Goal: Obtain resource: Download file/media

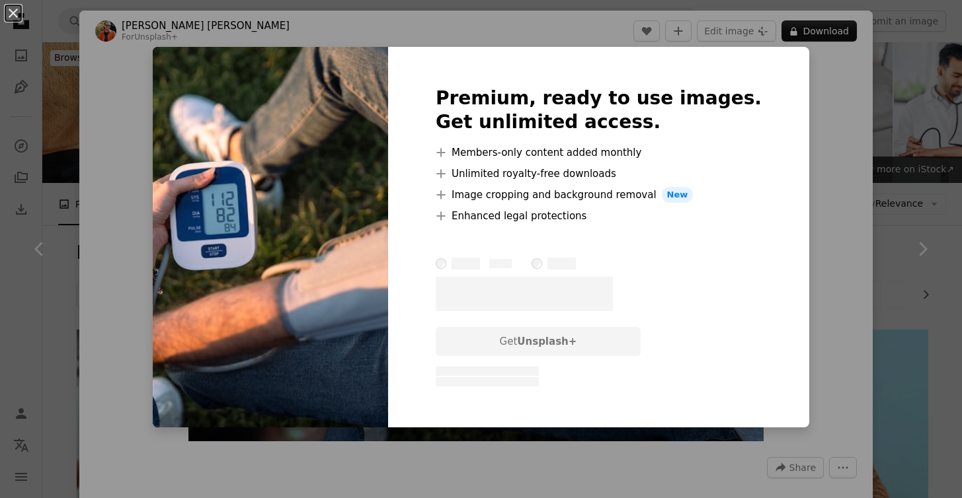
scroll to position [1319, 0]
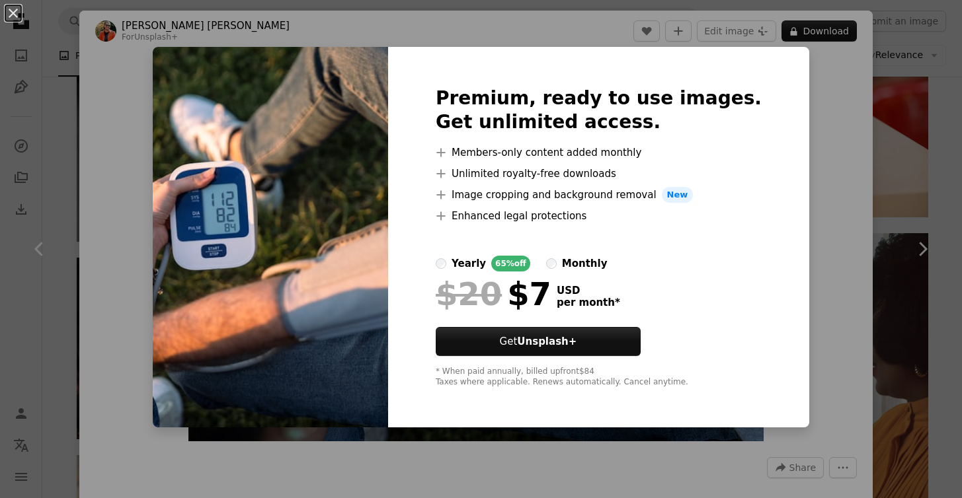
click at [608, 263] on div "monthly" at bounding box center [585, 264] width 46 height 16
click at [860, 256] on div "An X shape Premium, ready to use images. Get unlimited access. A plus sign Memb…" at bounding box center [481, 249] width 962 height 498
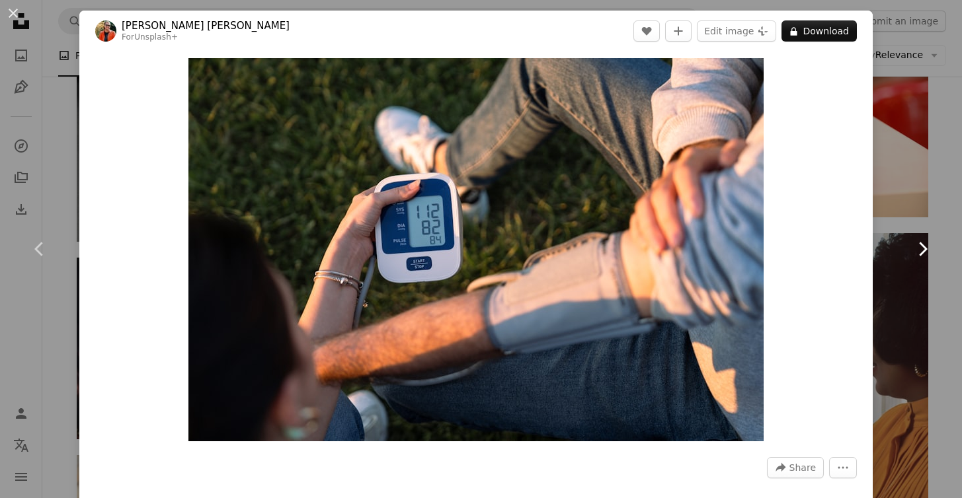
click at [905, 190] on link "Chevron right" at bounding box center [922, 249] width 79 height 127
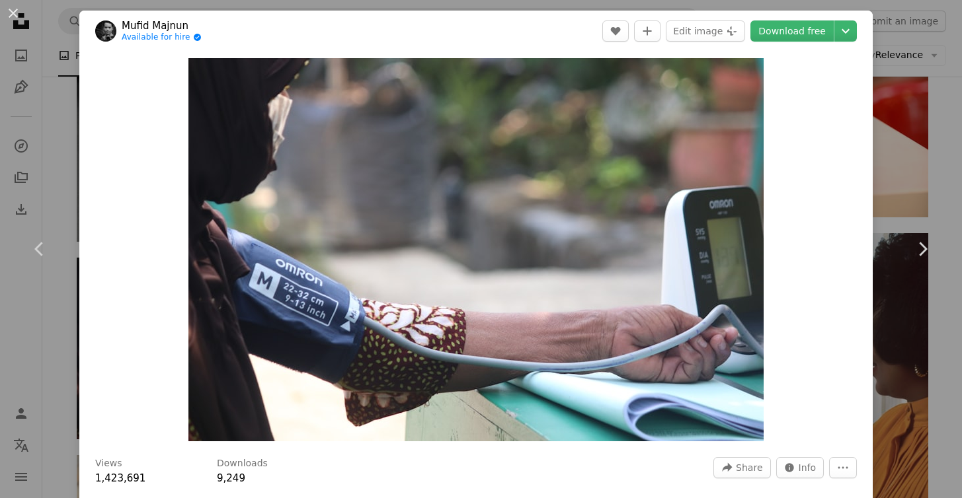
click at [908, 165] on div "An X shape Chevron left Chevron right Mufid Majnun Available for hire A checkma…" at bounding box center [481, 249] width 962 height 498
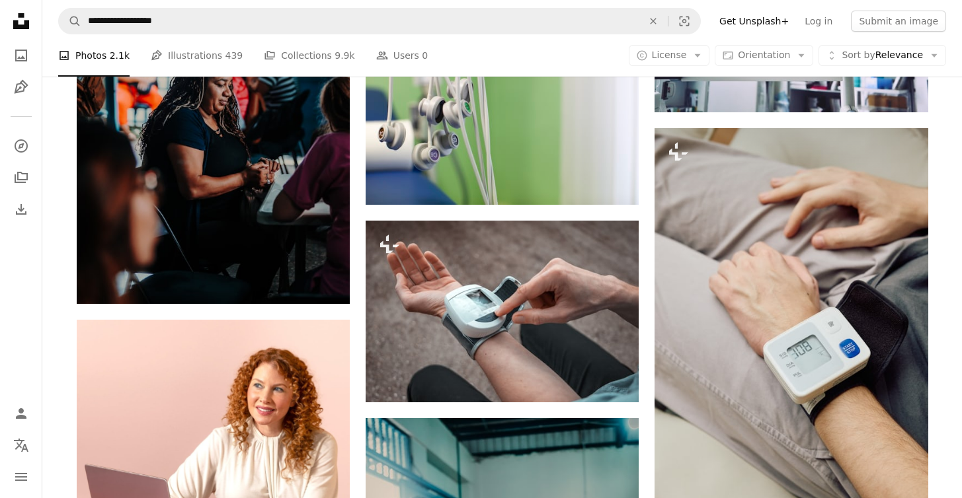
scroll to position [3219, 0]
